Goal: Book appointment/travel/reservation

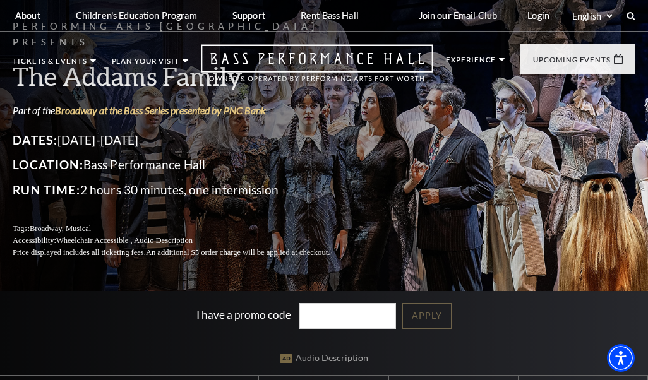
click at [356, 150] on p "Dates: October 24-26, 2025" at bounding box center [187, 140] width 348 height 20
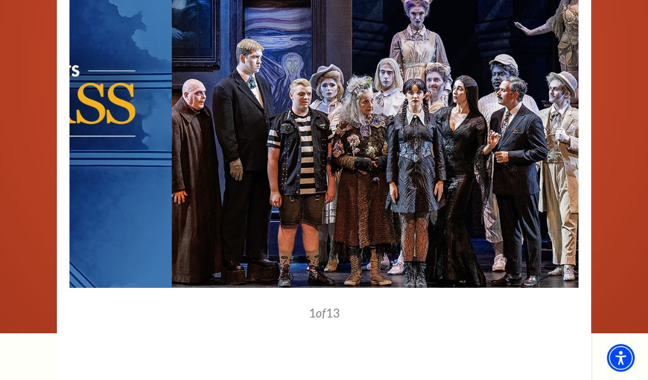
scroll to position [988, 0]
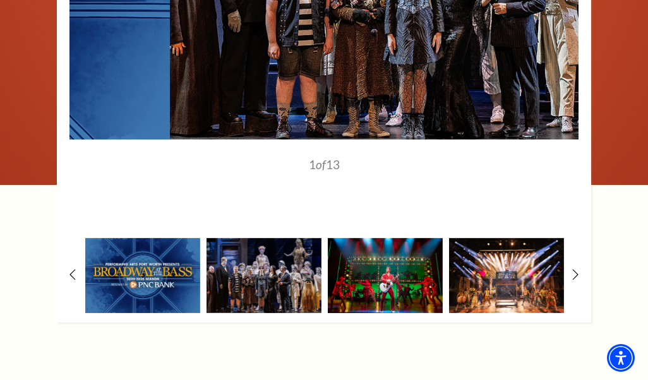
click at [368, 263] on img at bounding box center [385, 275] width 115 height 75
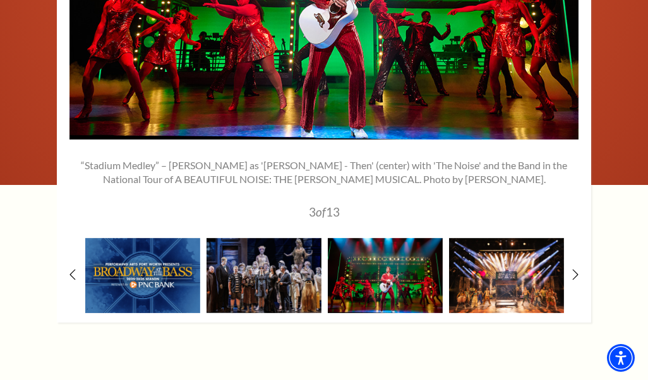
click at [495, 279] on img at bounding box center [506, 275] width 115 height 75
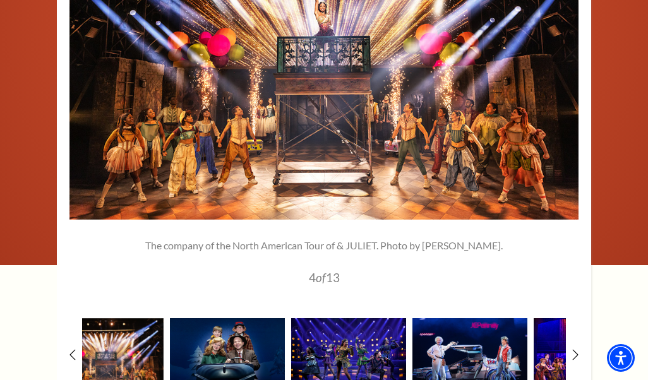
scroll to position [899, 0]
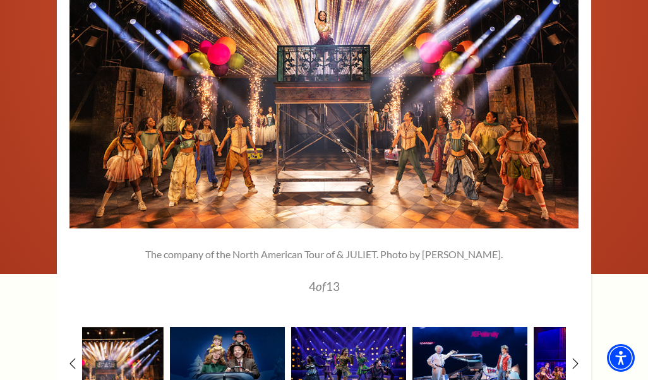
click at [578, 359] on icon at bounding box center [576, 364] width 6 height 11
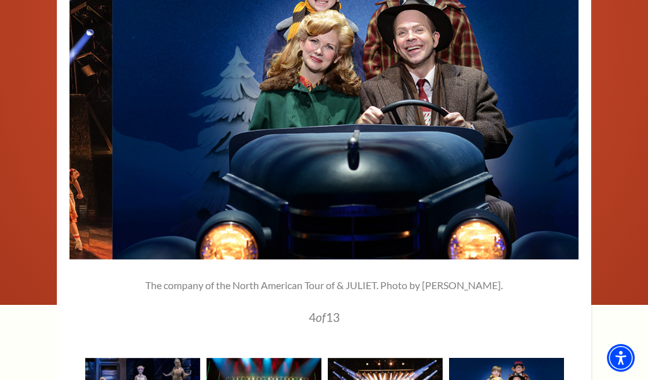
scroll to position [867, 0]
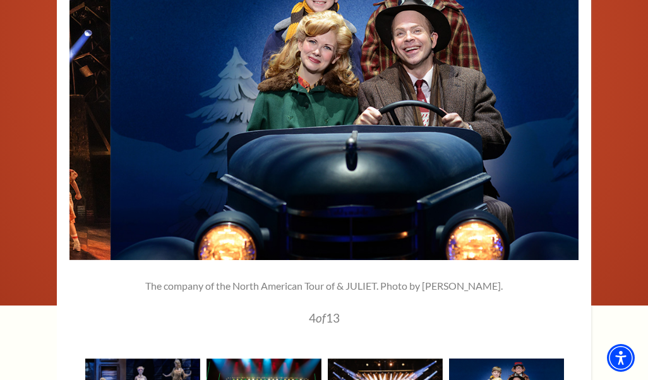
click at [156, 123] on img at bounding box center [365, 94] width 509 height 334
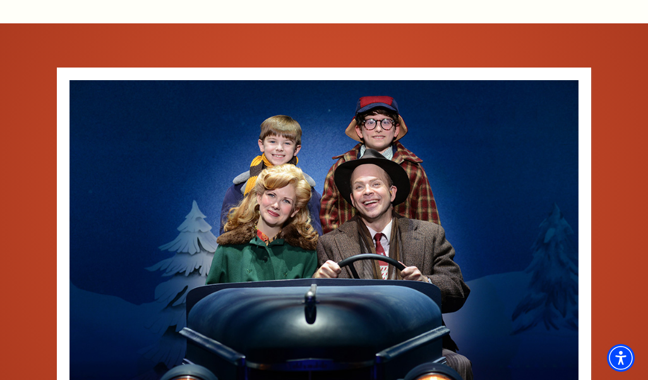
scroll to position [697, 0]
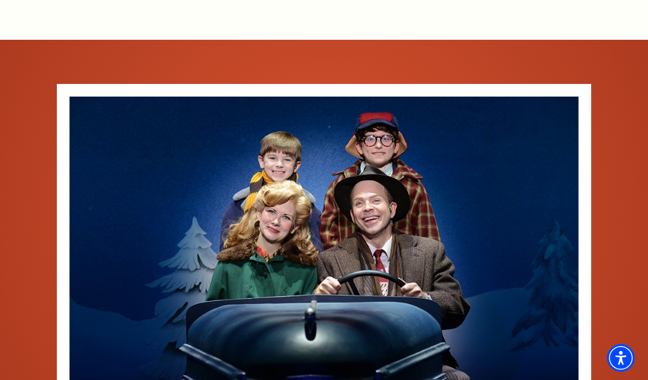
click at [430, 274] on img at bounding box center [324, 264] width 509 height 334
click at [423, 264] on img at bounding box center [324, 264] width 509 height 334
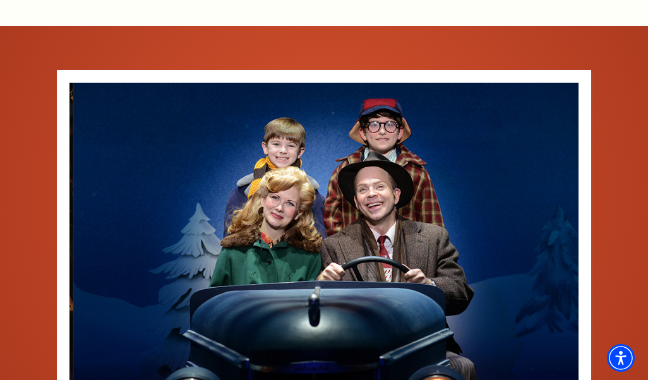
scroll to position [719, 0]
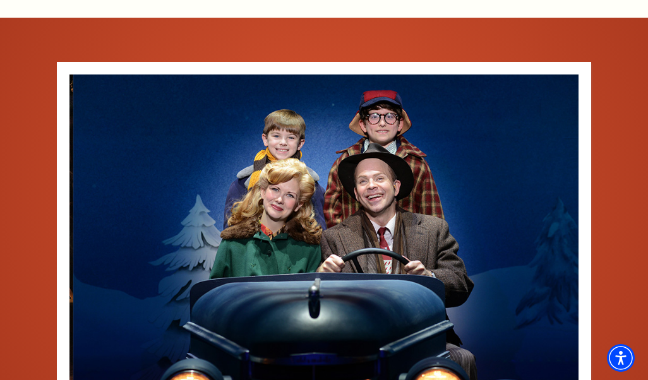
click at [76, 234] on img at bounding box center [327, 242] width 509 height 334
click at [83, 232] on icon at bounding box center [85, 241] width 11 height 18
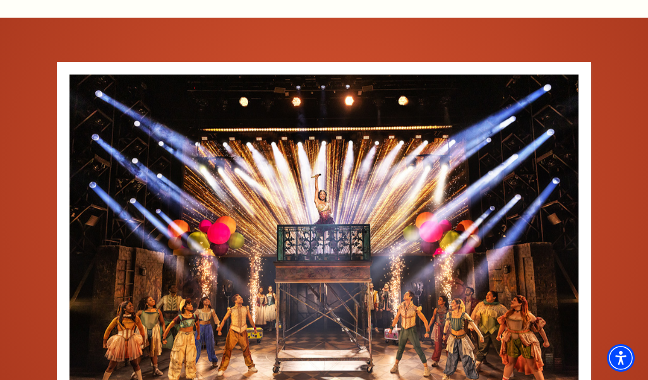
click at [76, 236] on img at bounding box center [324, 242] width 509 height 334
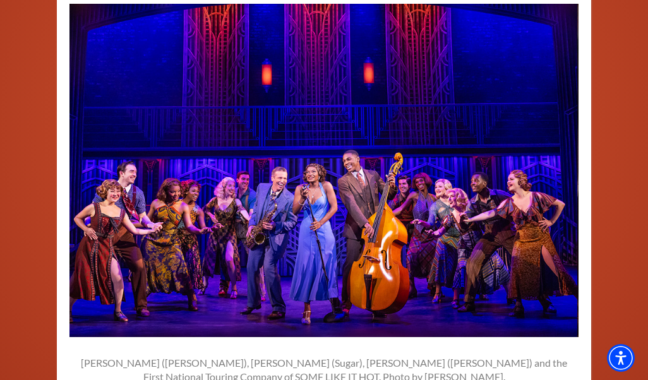
scroll to position [792, 0]
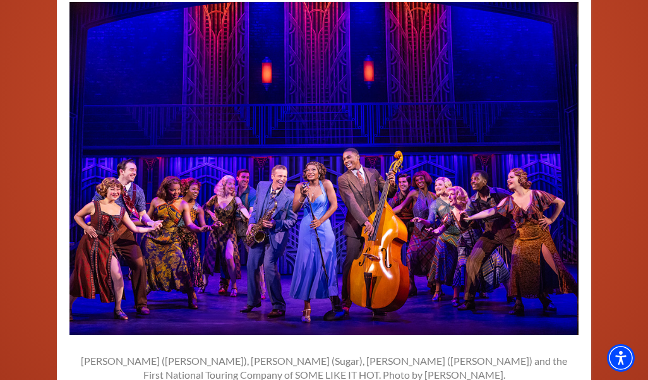
click at [556, 166] on img at bounding box center [322, 169] width 509 height 334
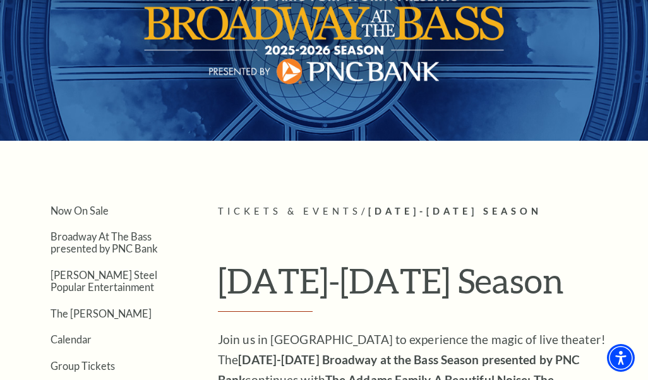
scroll to position [78, 0]
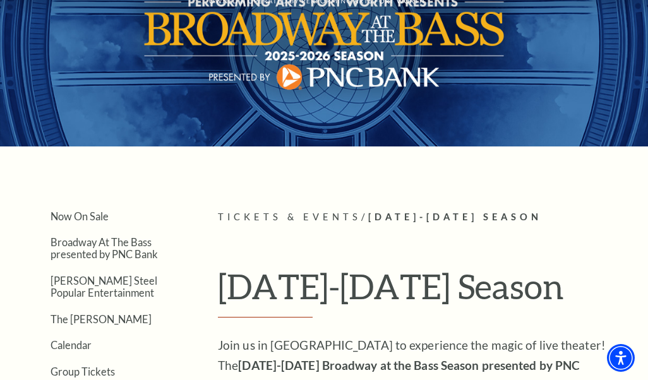
click at [51, 203] on link "Calendar" at bounding box center [50, 208] width 55 height 11
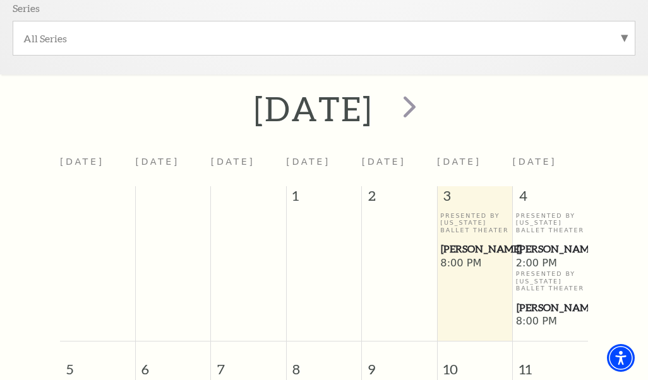
scroll to position [414, 0]
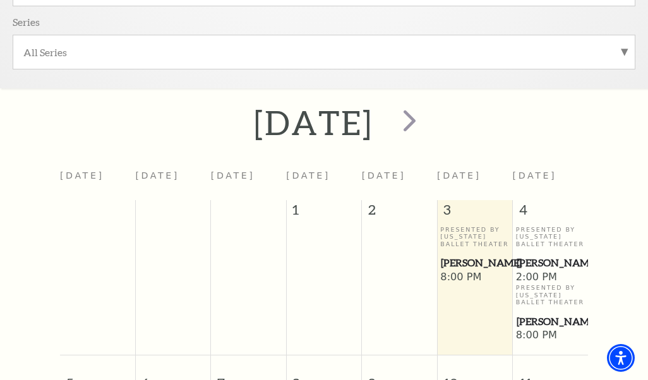
click at [428, 110] on span "next" at bounding box center [410, 120] width 36 height 36
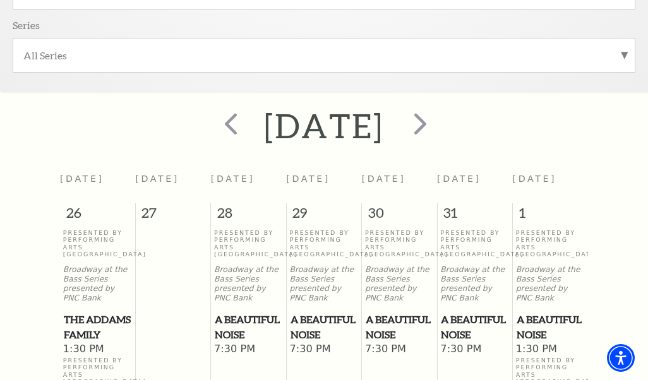
scroll to position [405, 0]
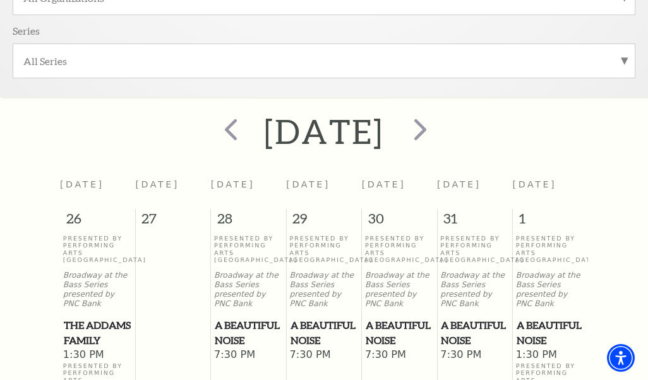
click at [439, 111] on span "next" at bounding box center [421, 129] width 36 height 36
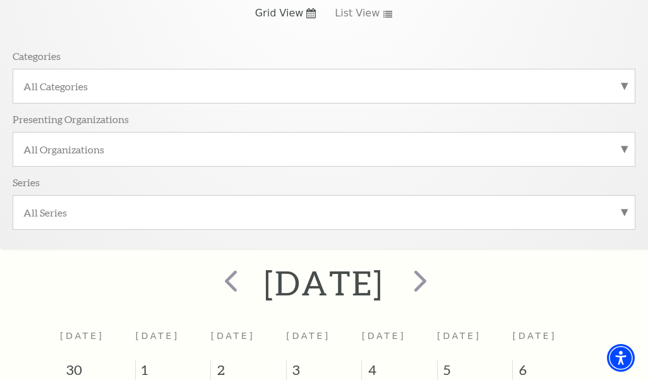
scroll to position [313, 0]
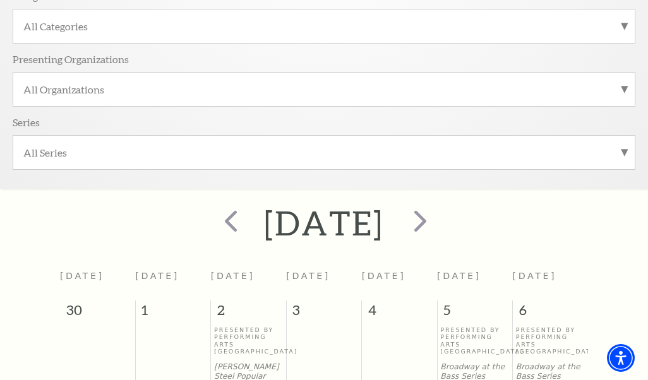
click at [439, 211] on span "next" at bounding box center [421, 221] width 36 height 36
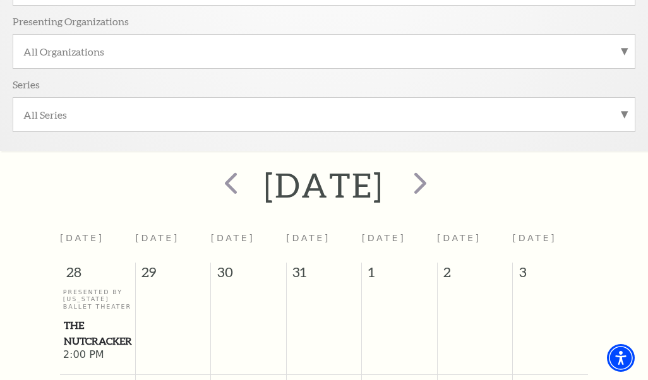
scroll to position [352, 0]
click at [439, 173] on span "next" at bounding box center [421, 182] width 36 height 36
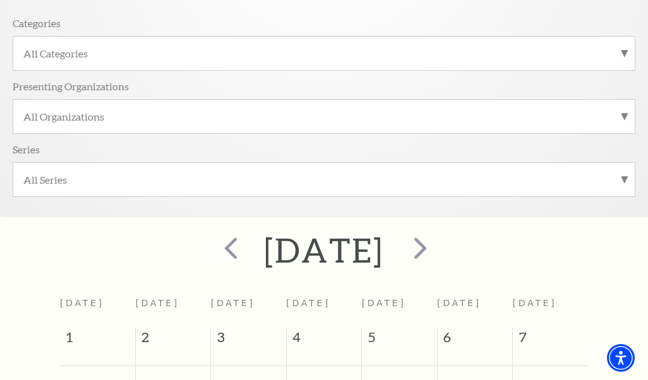
scroll to position [290, 0]
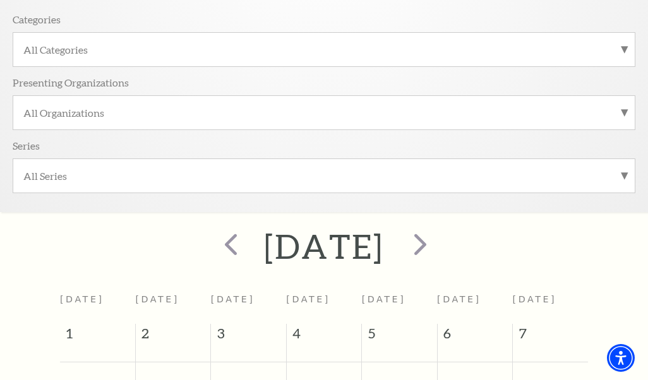
click at [439, 235] on span "next" at bounding box center [421, 244] width 36 height 36
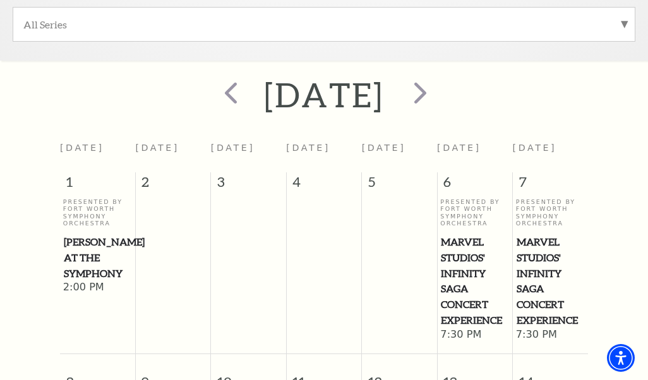
scroll to position [385, 0]
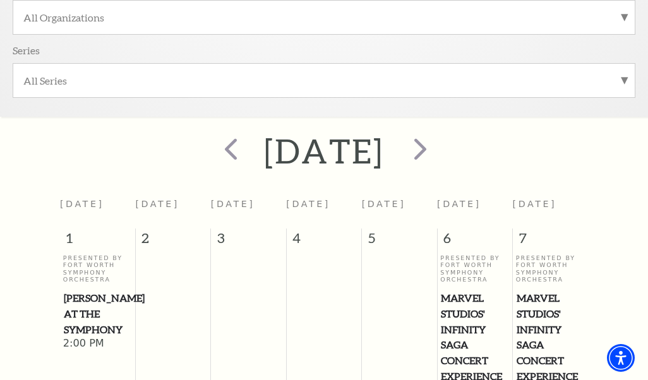
click at [439, 137] on span "next" at bounding box center [421, 149] width 36 height 36
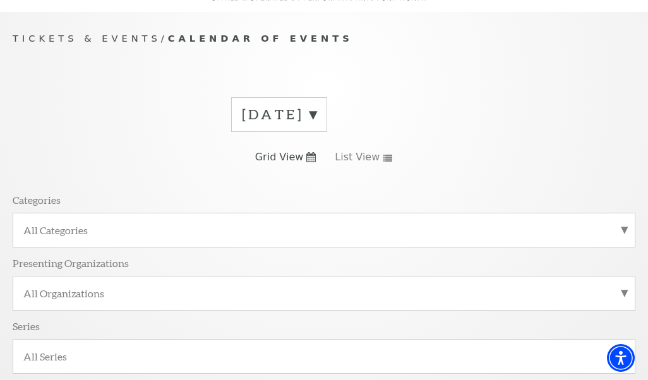
scroll to position [108, 0]
